Goal: Information Seeking & Learning: Learn about a topic

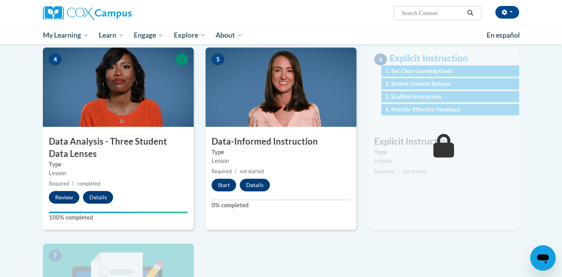
scroll to position [335, 0]
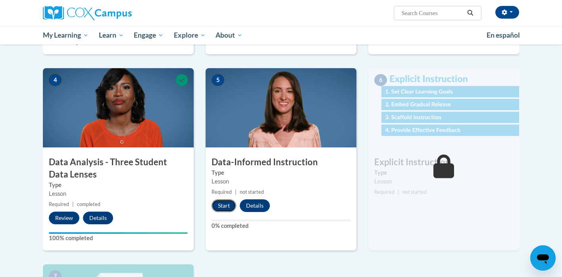
click at [229, 208] on button "Start" at bounding box center [223, 206] width 25 height 13
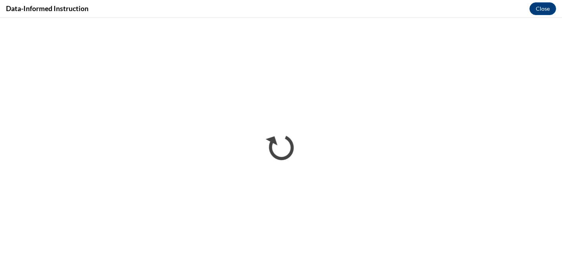
scroll to position [0, 0]
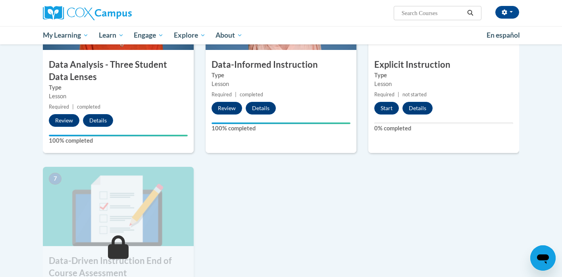
scroll to position [422, 0]
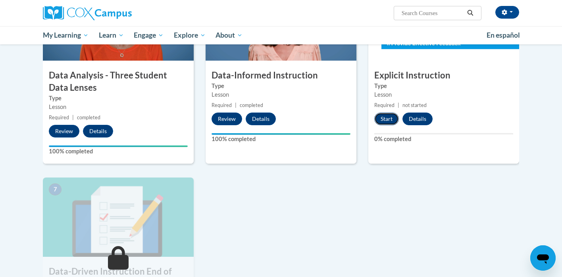
click at [393, 117] on button "Start" at bounding box center [386, 119] width 25 height 13
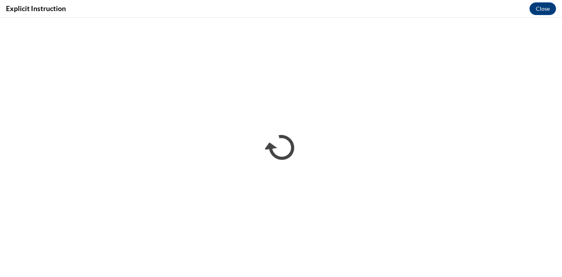
scroll to position [0, 0]
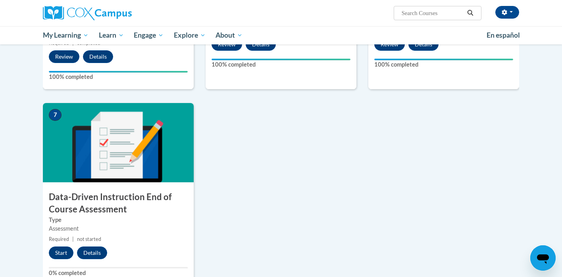
scroll to position [564, 0]
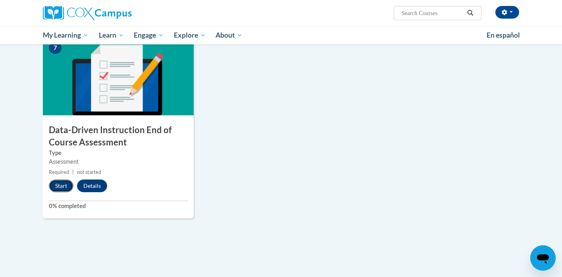
click at [64, 183] on button "Start" at bounding box center [61, 186] width 25 height 13
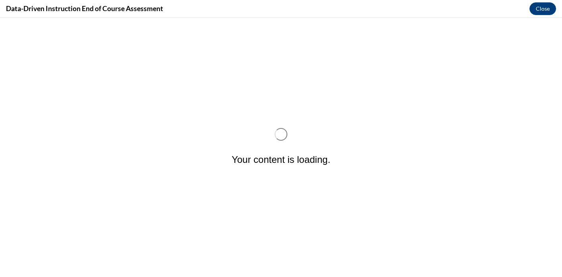
scroll to position [0, 0]
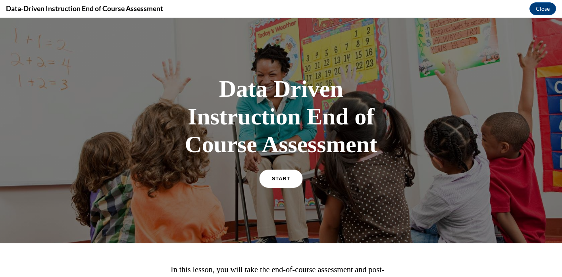
click at [275, 180] on span "START" at bounding box center [281, 179] width 18 height 6
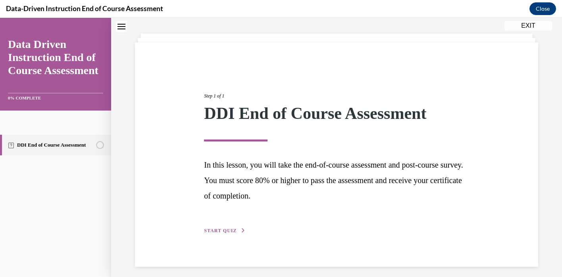
scroll to position [42, 0]
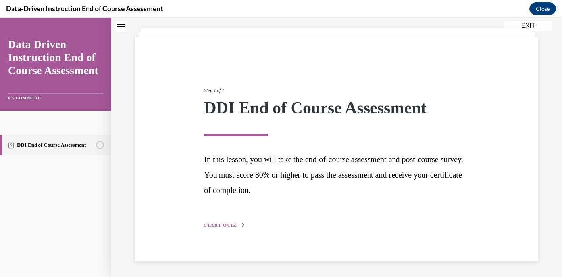
click at [233, 223] on span "START QUIZ" at bounding box center [220, 226] width 33 height 6
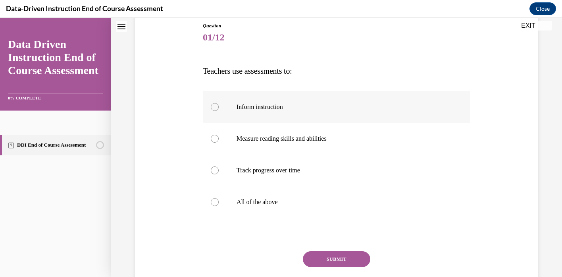
scroll to position [96, 0]
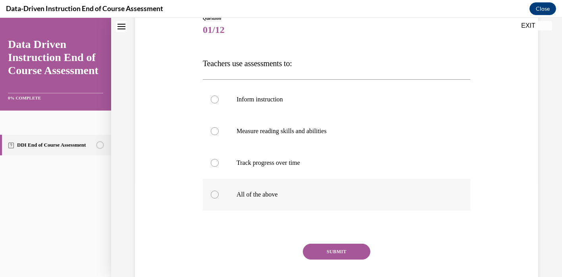
click at [272, 197] on p "All of the above" at bounding box center [343, 195] width 214 height 8
click at [219, 197] on input "All of the above" at bounding box center [215, 195] width 8 height 8
radio input "true"
click at [334, 251] on button "SUBMIT" at bounding box center [336, 252] width 67 height 16
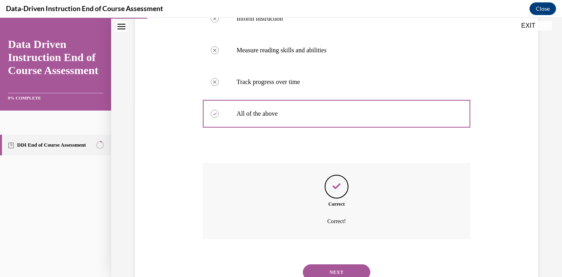
scroll to position [207, 0]
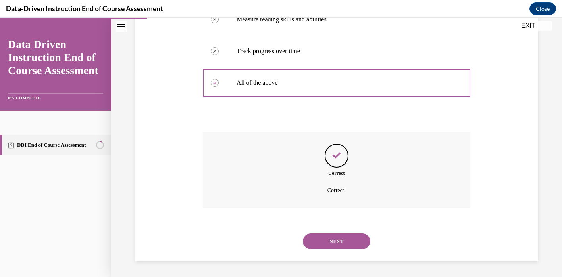
click at [331, 237] on button "NEXT" at bounding box center [336, 242] width 67 height 16
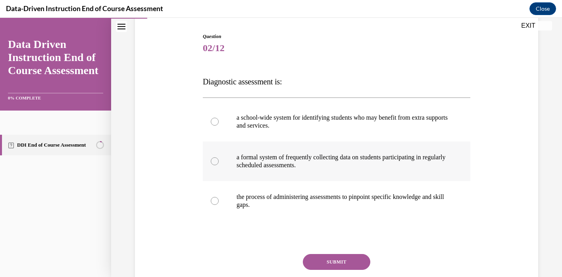
scroll to position [79, 0]
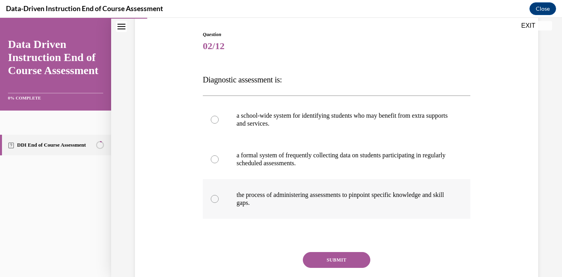
click at [315, 200] on p "the process of administering assessments to pinpoint specific knowledge and ski…" at bounding box center [343, 199] width 214 height 16
click at [219, 200] on input "the process of administering assessments to pinpoint specific knowledge and ski…" at bounding box center [215, 199] width 8 height 8
radio input "true"
click at [348, 252] on button "SUBMIT" at bounding box center [336, 260] width 67 height 16
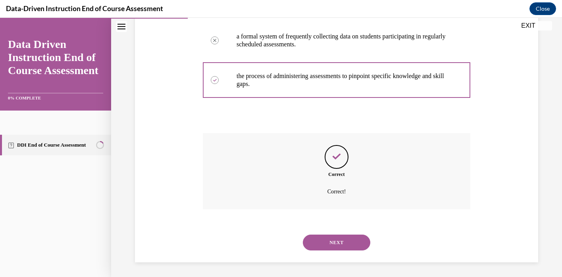
scroll to position [200, 0]
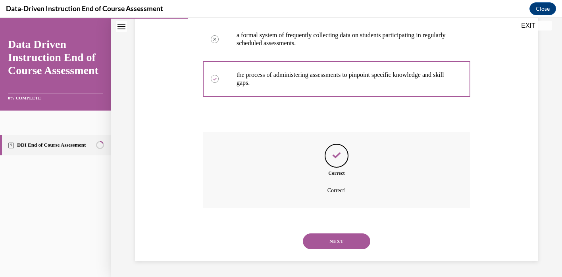
click at [330, 240] on button "NEXT" at bounding box center [336, 242] width 67 height 16
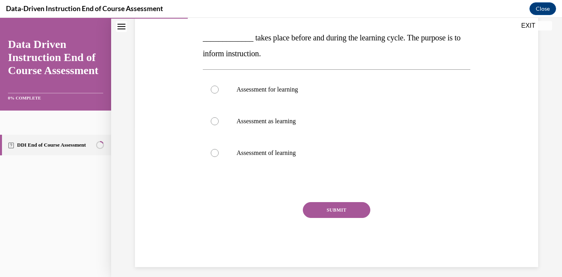
scroll to position [157, 0]
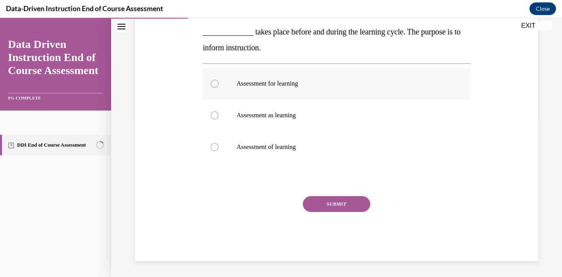
click at [298, 84] on p "Assessment for learning" at bounding box center [343, 84] width 214 height 8
click at [219, 84] on input "Assessment for learning" at bounding box center [215, 84] width 8 height 8
radio input "true"
click at [328, 198] on button "SUBMIT" at bounding box center [336, 204] width 67 height 16
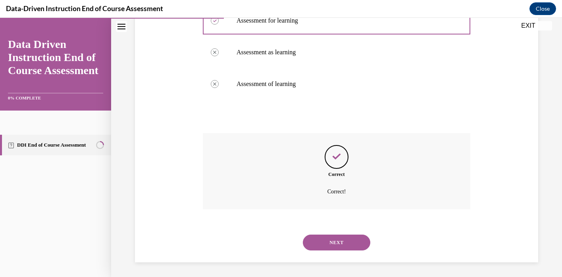
scroll to position [221, 0]
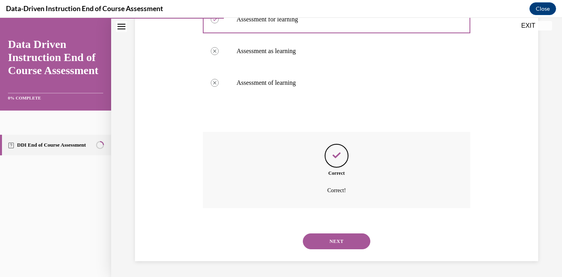
click at [325, 236] on button "NEXT" at bounding box center [336, 242] width 67 height 16
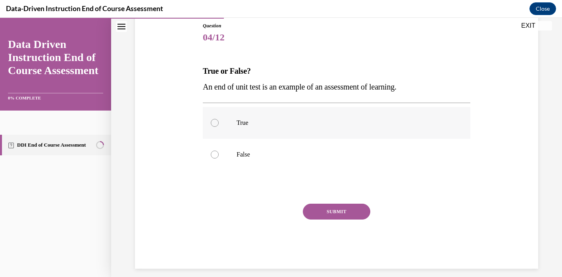
click at [239, 126] on p "True" at bounding box center [343, 123] width 214 height 8
click at [219, 126] on input "True" at bounding box center [215, 123] width 8 height 8
radio input "true"
click at [339, 215] on button "SUBMIT" at bounding box center [336, 212] width 67 height 16
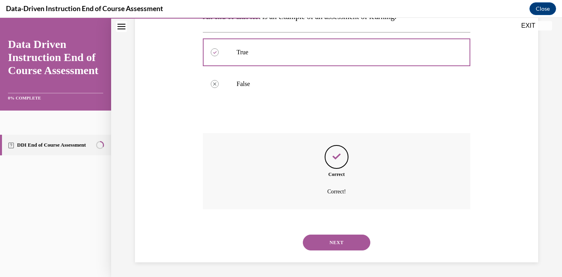
scroll to position [160, 0]
click at [332, 244] on button "NEXT" at bounding box center [336, 242] width 67 height 16
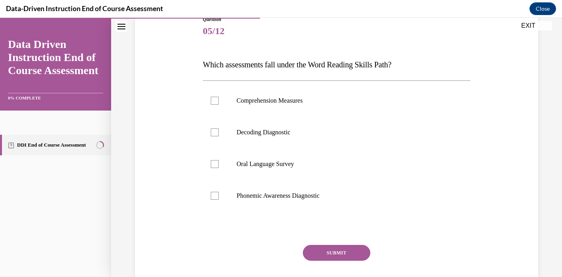
scroll to position [95, 0]
click at [283, 134] on p "Decoding Diagnostic" at bounding box center [343, 132] width 214 height 8
click at [219, 134] on input "Decoding Diagnostic" at bounding box center [215, 132] width 8 height 8
checkbox input "true"
click at [297, 190] on label "Phonemic Awareness Diagnostic" at bounding box center [336, 196] width 267 height 32
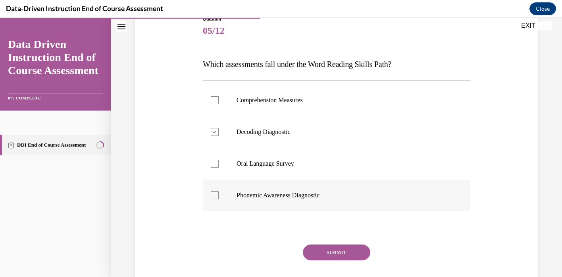
click at [219, 192] on input "Phonemic Awareness Diagnostic" at bounding box center [215, 196] width 8 height 8
checkbox input "true"
click at [325, 257] on button "SUBMIT" at bounding box center [336, 253] width 67 height 16
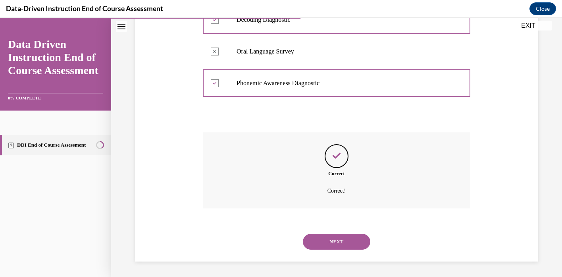
scroll to position [207, 0]
click at [329, 242] on button "NEXT" at bounding box center [336, 242] width 67 height 16
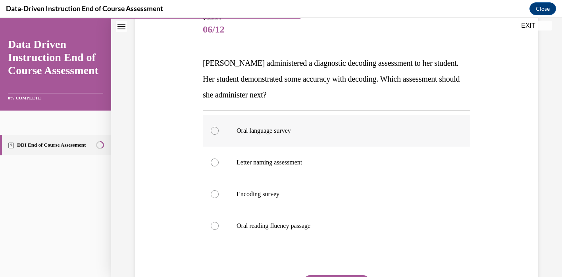
scroll to position [97, 0]
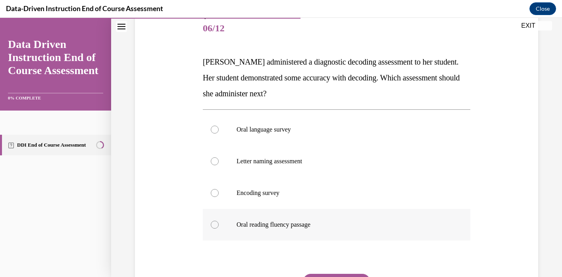
click at [278, 226] on p "Oral reading fluency passage" at bounding box center [343, 225] width 214 height 8
click at [219, 226] on input "Oral reading fluency passage" at bounding box center [215, 225] width 8 height 8
radio input "true"
click at [257, 198] on label "Encoding survey" at bounding box center [336, 193] width 267 height 32
click at [219, 197] on input "Encoding survey" at bounding box center [215, 193] width 8 height 8
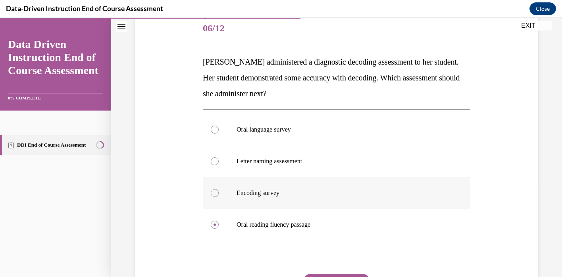
radio input "true"
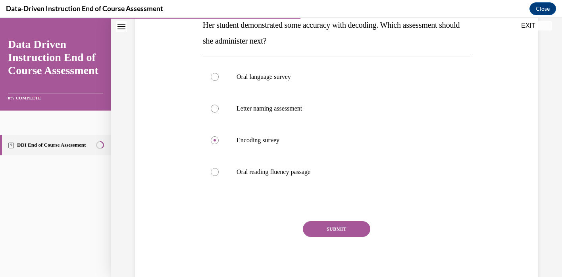
click at [324, 224] on button "SUBMIT" at bounding box center [336, 229] width 67 height 16
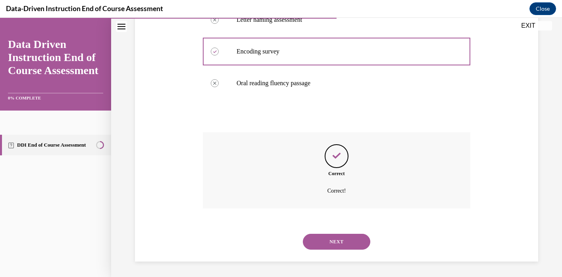
scroll to position [239, 0]
click at [325, 240] on button "NEXT" at bounding box center [336, 242] width 67 height 16
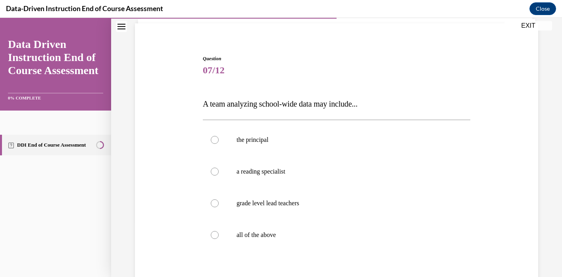
scroll to position [61, 0]
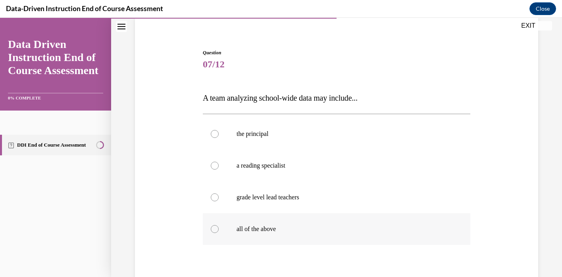
click at [264, 226] on p "all of the above" at bounding box center [343, 229] width 214 height 8
click at [219, 226] on input "all of the above" at bounding box center [215, 229] width 8 height 8
radio input "true"
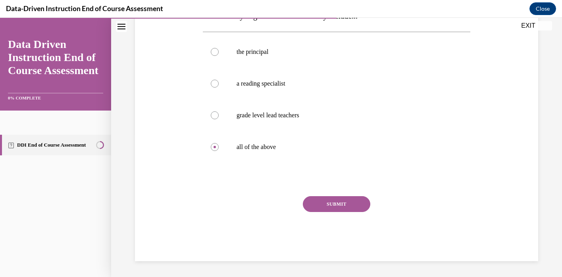
click at [344, 203] on button "SUBMIT" at bounding box center [336, 204] width 67 height 16
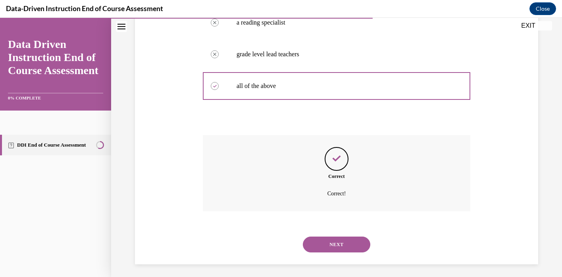
scroll to position [207, 0]
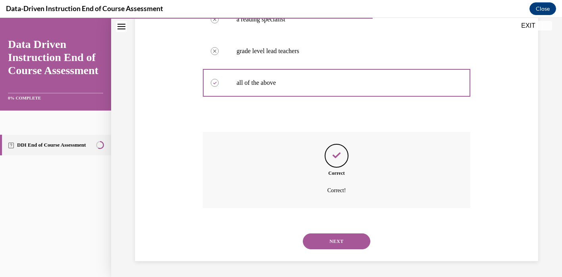
click at [335, 238] on button "NEXT" at bounding box center [336, 242] width 67 height 16
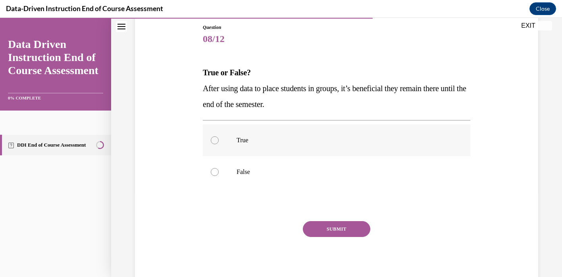
scroll to position [87, 0]
click at [252, 159] on label "False" at bounding box center [336, 171] width 267 height 32
click at [219, 167] on input "False" at bounding box center [215, 171] width 8 height 8
radio input "true"
click at [330, 226] on button "SUBMIT" at bounding box center [336, 229] width 67 height 16
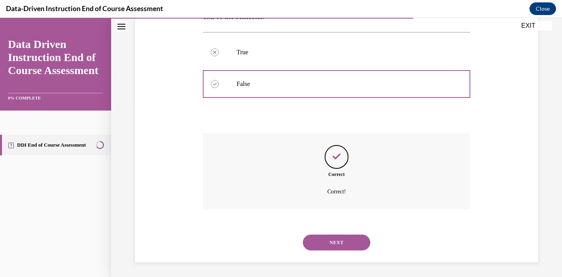
scroll to position [176, 0]
click at [330, 240] on button "NEXT" at bounding box center [336, 242] width 67 height 16
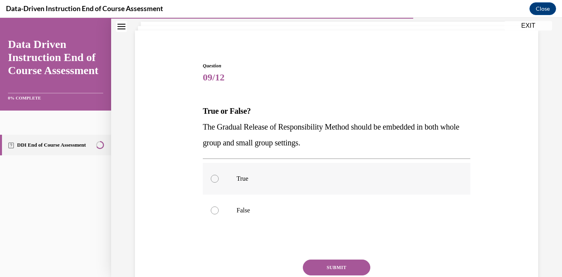
scroll to position [50, 0]
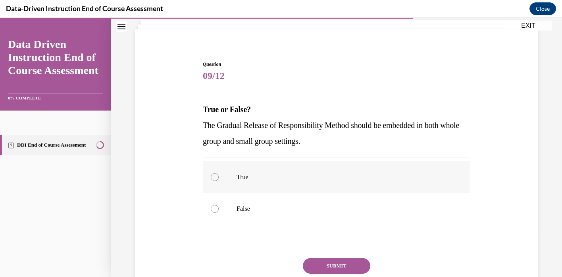
click at [326, 176] on p "True" at bounding box center [343, 177] width 214 height 8
click at [219, 176] on input "True" at bounding box center [215, 177] width 8 height 8
radio input "true"
click at [330, 267] on button "SUBMIT" at bounding box center [336, 266] width 67 height 16
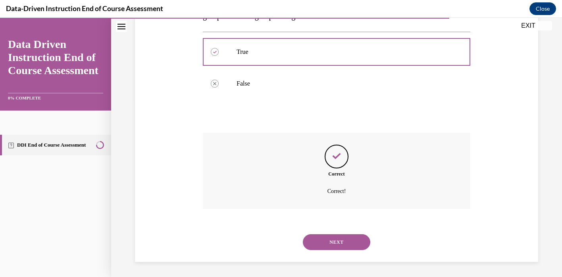
scroll to position [176, 0]
click at [331, 246] on button "NEXT" at bounding box center [336, 242] width 67 height 16
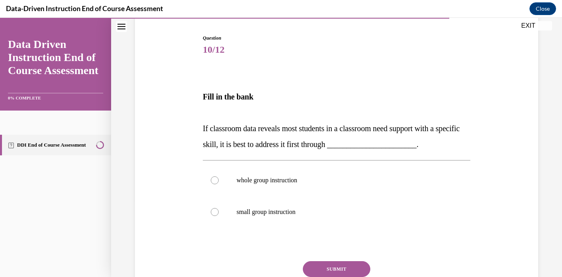
scroll to position [79, 0]
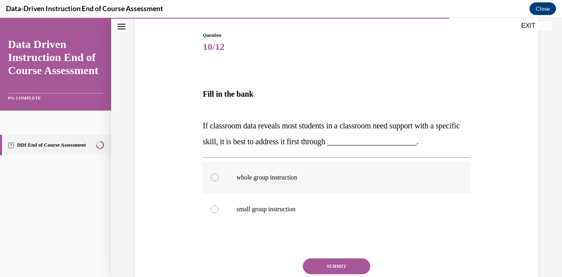
click at [297, 183] on label "whole group instruction" at bounding box center [336, 178] width 267 height 32
click at [219, 182] on input "whole group instruction" at bounding box center [215, 178] width 8 height 8
radio input "true"
click at [339, 261] on button "SUBMIT" at bounding box center [336, 267] width 67 height 16
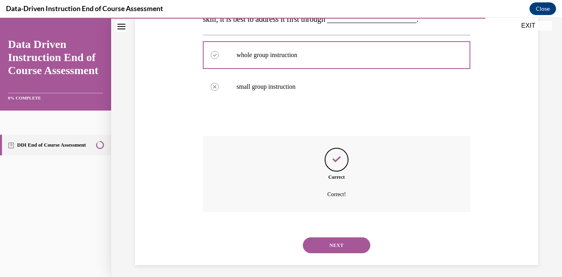
scroll to position [205, 0]
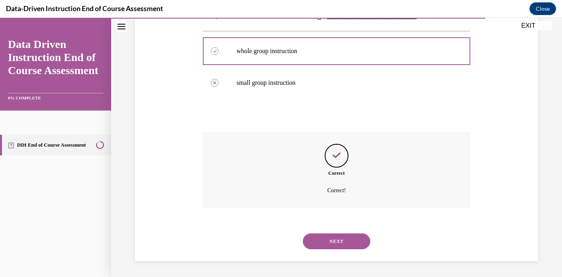
click at [331, 240] on button "NEXT" at bounding box center [336, 242] width 67 height 16
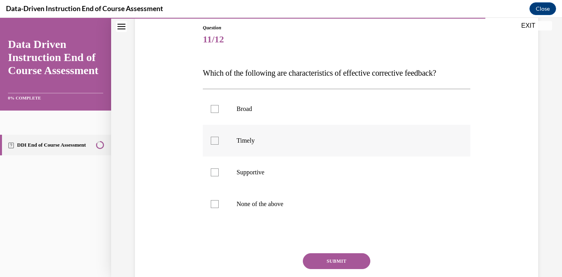
scroll to position [86, 0]
click at [296, 166] on label "Supportive" at bounding box center [336, 172] width 267 height 32
click at [219, 168] on input "Supportive" at bounding box center [215, 172] width 8 height 8
checkbox input "true"
click at [274, 136] on p "Timely" at bounding box center [343, 140] width 214 height 8
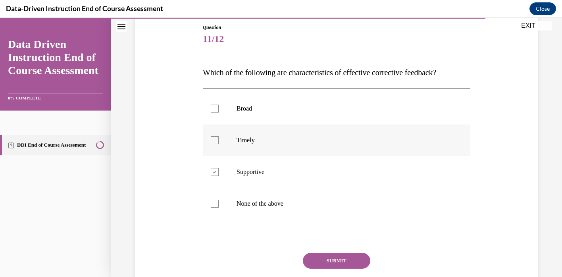
click at [219, 136] on input "Timely" at bounding box center [215, 140] width 8 height 8
checkbox input "true"
click at [326, 255] on button "SUBMIT" at bounding box center [336, 261] width 67 height 16
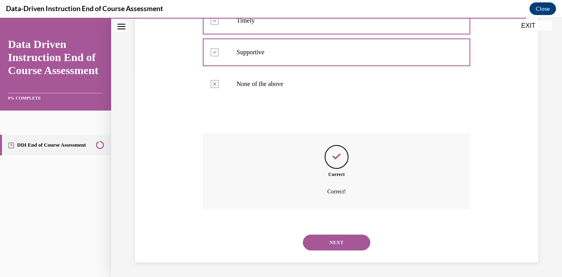
scroll to position [207, 0]
click at [326, 255] on div "NEXT" at bounding box center [336, 242] width 267 height 32
click at [326, 249] on div "NEXT" at bounding box center [336, 242] width 267 height 32
click at [326, 244] on button "NEXT" at bounding box center [336, 242] width 67 height 16
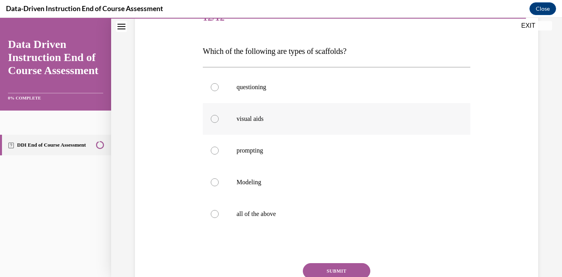
scroll to position [110, 0]
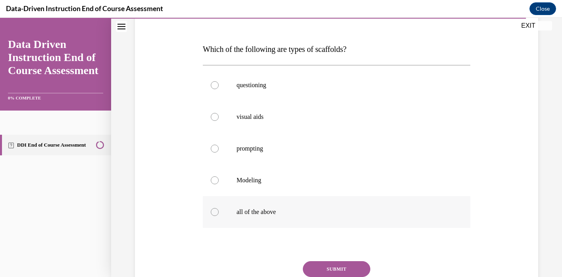
click at [287, 207] on label "all of the above" at bounding box center [336, 212] width 267 height 32
click at [219, 208] on input "all of the above" at bounding box center [215, 212] width 8 height 8
radio input "true"
click at [319, 271] on button "SUBMIT" at bounding box center [336, 269] width 67 height 16
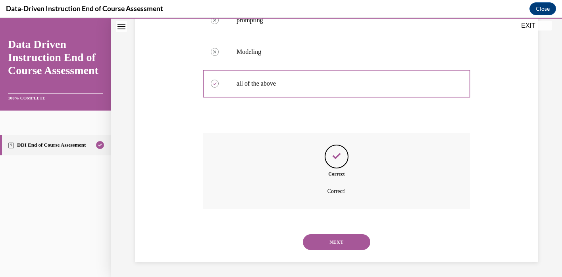
scroll to position [239, 0]
click at [326, 244] on button "NEXT" at bounding box center [336, 242] width 67 height 16
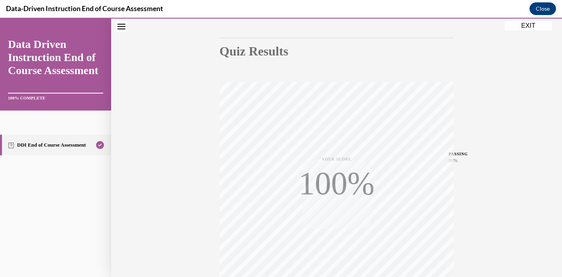
scroll to position [147, 0]
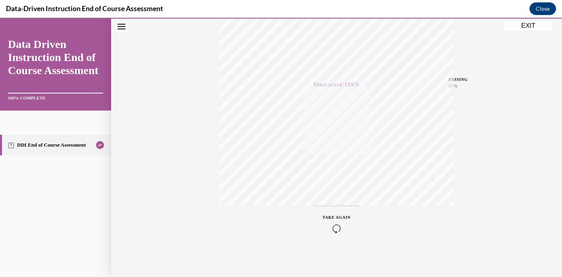
click at [520, 26] on button "EXIT" at bounding box center [528, 26] width 48 height 10
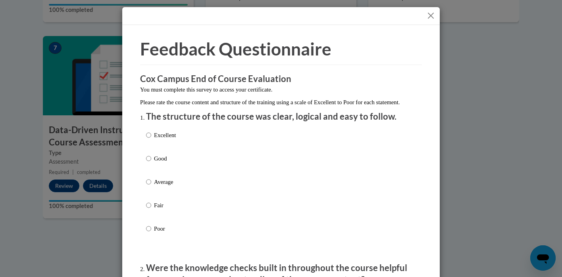
click at [433, 17] on button "Close" at bounding box center [431, 16] width 10 height 10
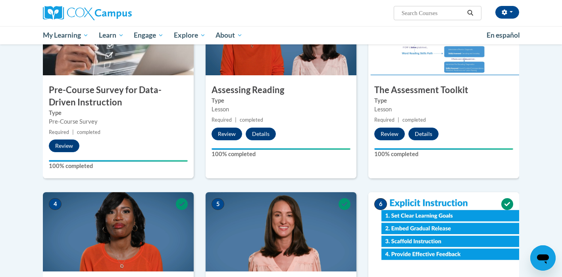
scroll to position [366, 0]
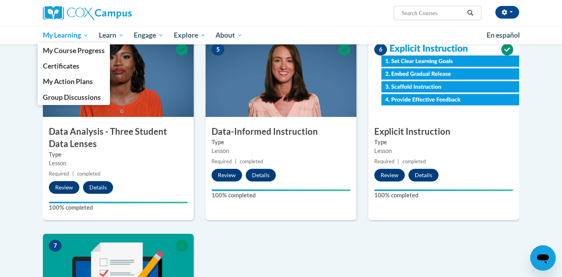
click at [79, 40] on link "My Learning" at bounding box center [66, 35] width 56 height 18
click at [79, 50] on span "My Course Progress" at bounding box center [74, 50] width 62 height 8
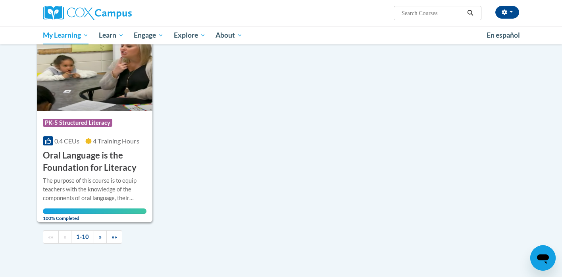
scroll to position [733, 0]
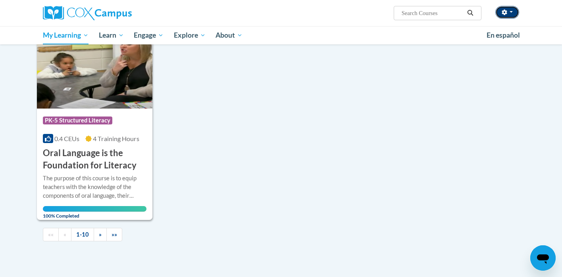
click at [507, 11] on button "button" at bounding box center [507, 12] width 24 height 13
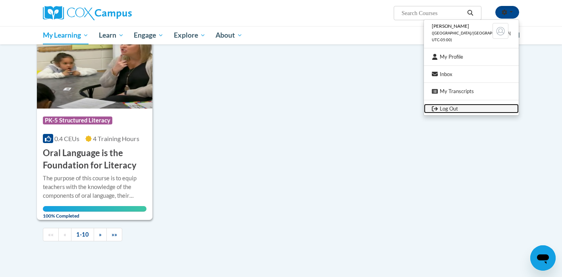
click at [468, 108] on link "Log Out" at bounding box center [471, 109] width 95 height 10
